Goal: Task Accomplishment & Management: Complete application form

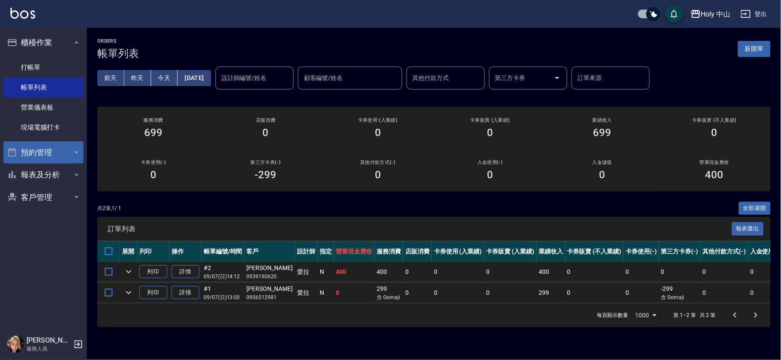
click at [59, 152] on button "預約管理" at bounding box center [43, 152] width 80 height 23
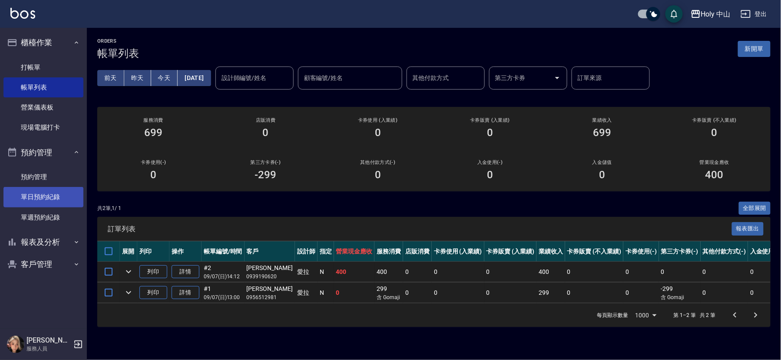
click at [59, 198] on link "單日預約紀錄" at bounding box center [43, 197] width 80 height 20
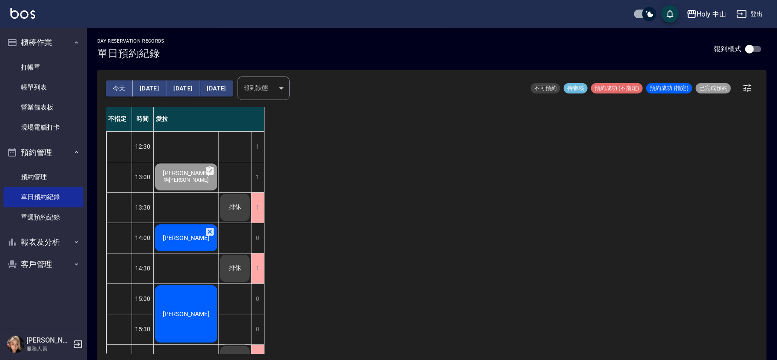
click at [182, 238] on span "[PERSON_NAME]" at bounding box center [186, 237] width 50 height 7
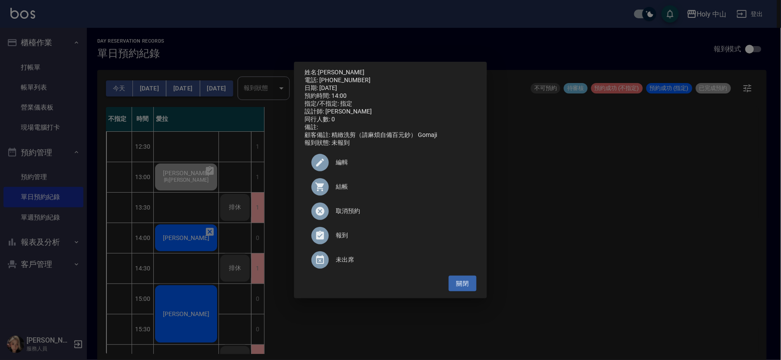
click at [335, 189] on div at bounding box center [323, 186] width 24 height 17
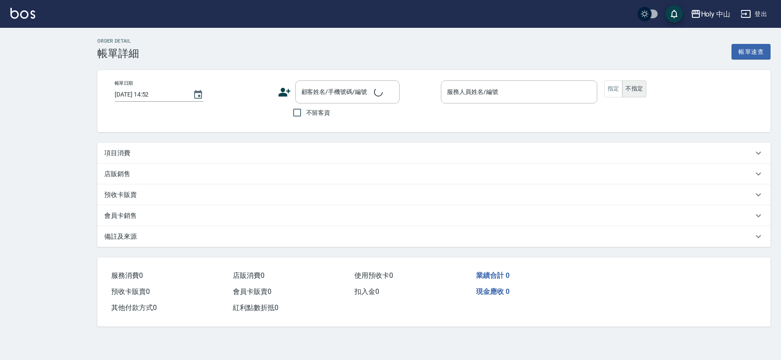
checkbox input "true"
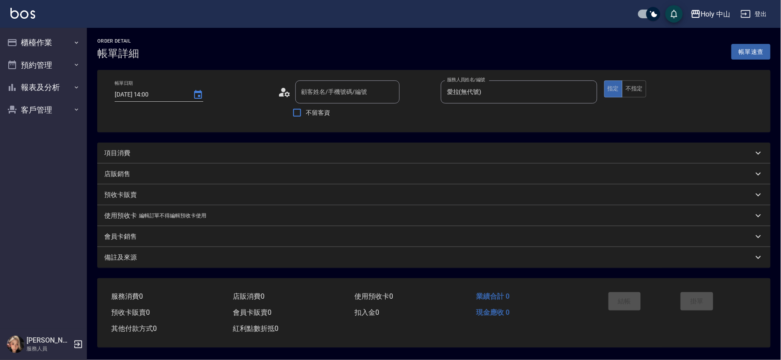
type input "[DATE] 14:00"
type input "愛拉(無代號)"
type input "[PERSON_NAME]/0978629617/"
click at [287, 153] on div "項目消費" at bounding box center [426, 153] width 645 height 9
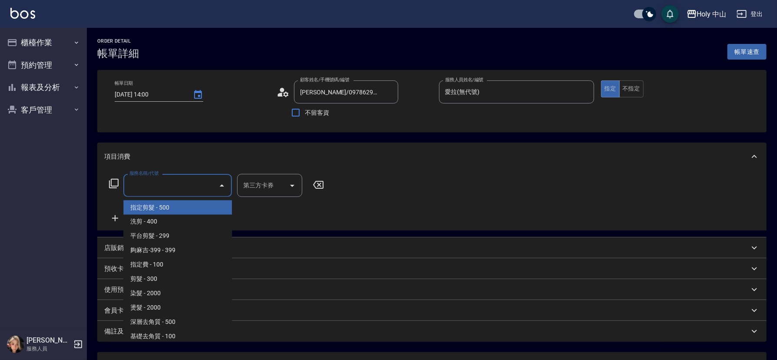
click at [197, 189] on input "服務名稱/代號" at bounding box center [171, 185] width 88 height 15
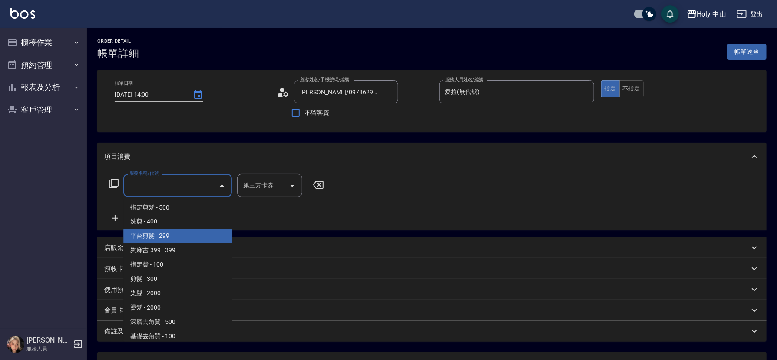
click at [175, 236] on span "平台剪髮 - 299" at bounding box center [177, 236] width 109 height 14
type input "平台剪髮(4)"
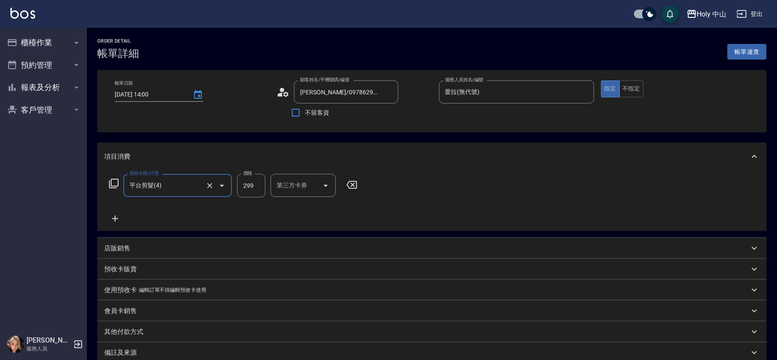
click at [298, 184] on div "第三方卡券 第三方卡券" at bounding box center [303, 185] width 65 height 23
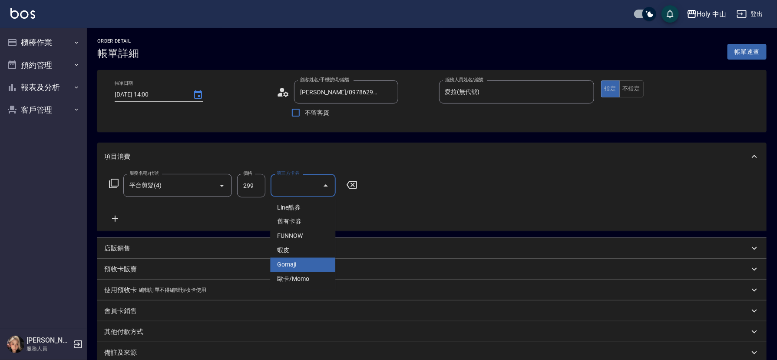
click at [289, 263] on span "Gomaji" at bounding box center [302, 265] width 65 height 14
type input "Gomaji"
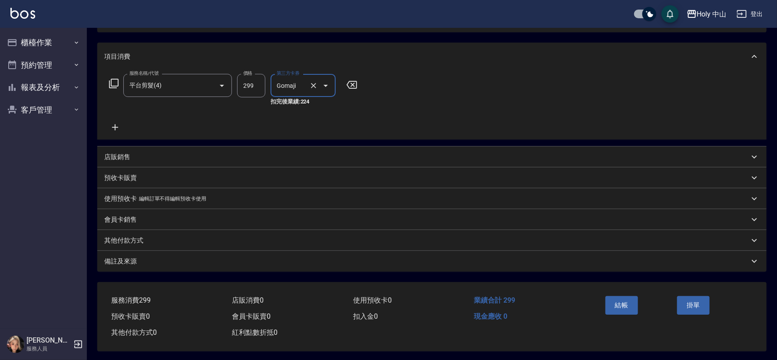
scroll to position [104, 0]
click at [266, 258] on div "備註及來源" at bounding box center [426, 259] width 645 height 9
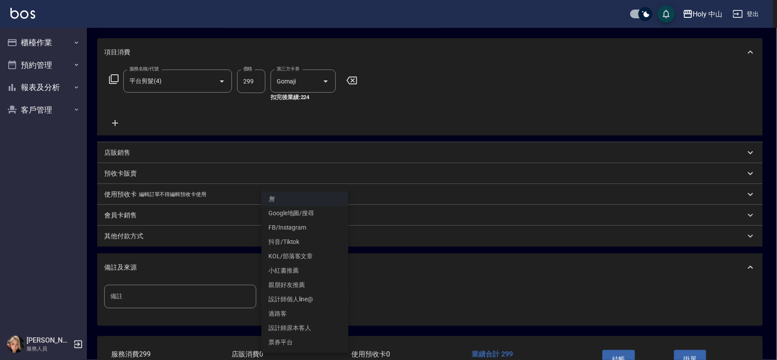
click at [290, 294] on body "Holy 中山 登出 櫃檯作業 打帳單 帳單列表 營業儀表板 現場電腦打卡 預約管理 預約管理 單日預約紀錄 單週預約紀錄 報表及分析 報表目錄 店家日報表 …" at bounding box center [388, 155] width 777 height 519
click at [304, 328] on li "設計師原本客人" at bounding box center [304, 328] width 87 height 14
type input "設計師原本客人"
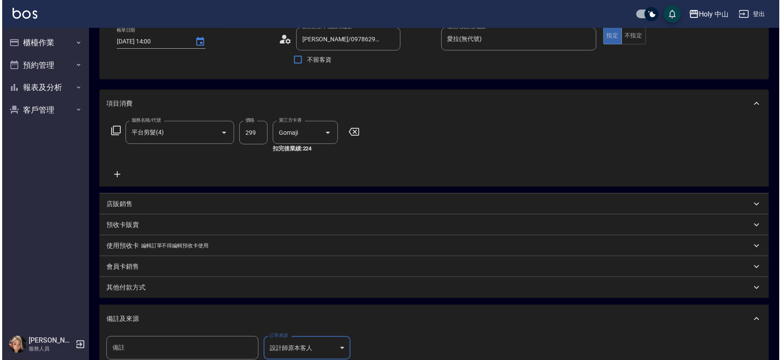
scroll to position [130, 0]
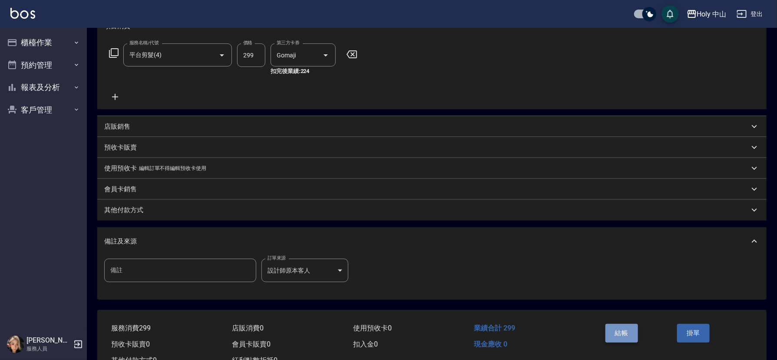
click at [627, 328] on button "結帳" at bounding box center [621, 333] width 33 height 18
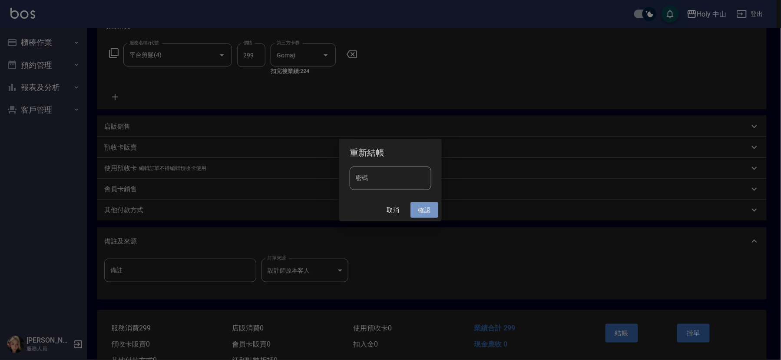
click at [415, 212] on button "確認" at bounding box center [424, 210] width 28 height 16
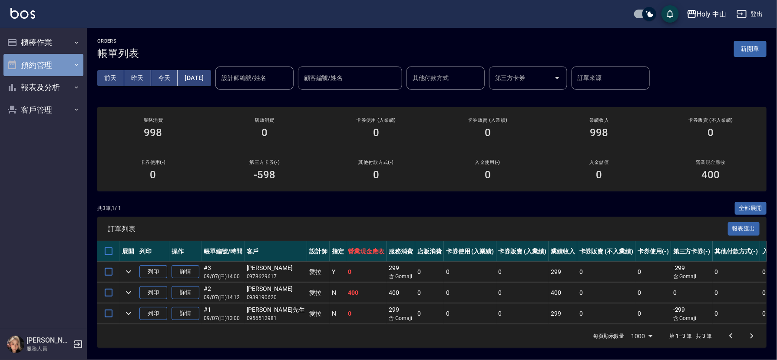
click at [26, 63] on button "預約管理" at bounding box center [43, 65] width 80 height 23
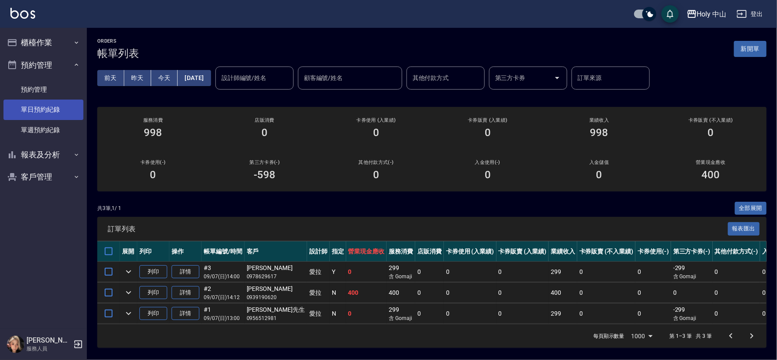
click at [57, 110] on link "單日預約紀錄" at bounding box center [43, 109] width 80 height 20
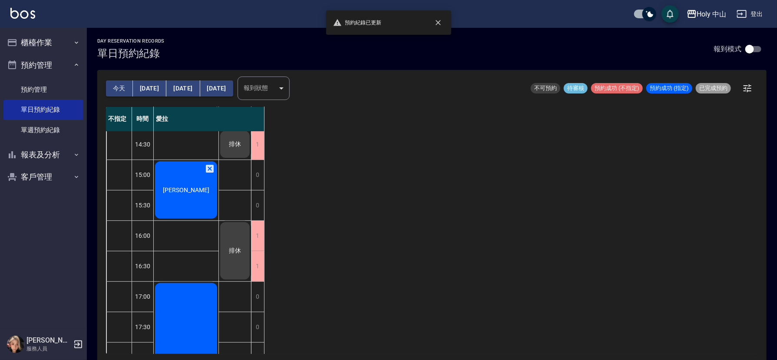
scroll to position [130, 0]
